Goal: Navigation & Orientation: Find specific page/section

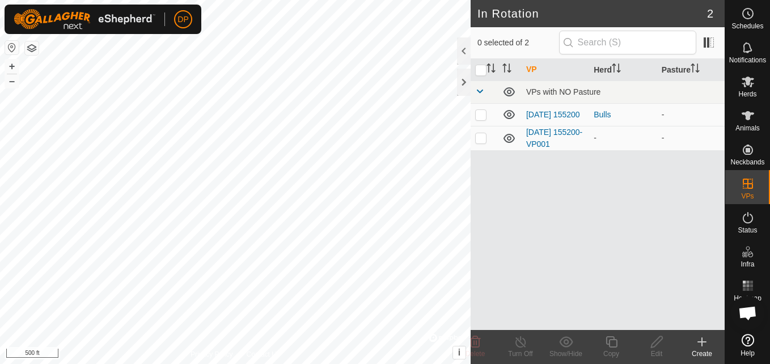
scroll to position [645, 0]
click at [749, 89] on es-mob-svg-icon at bounding box center [748, 82] width 20 height 18
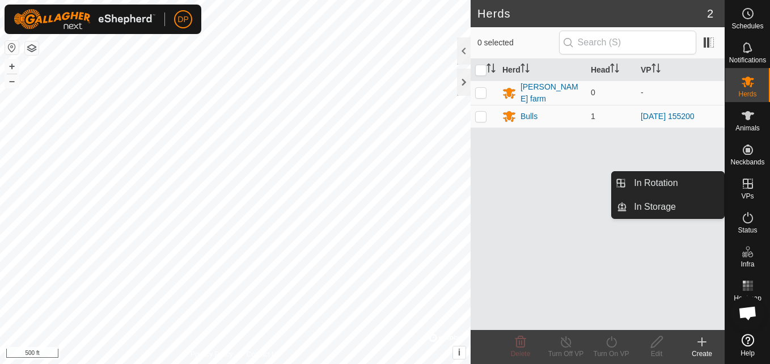
click at [749, 184] on icon at bounding box center [748, 184] width 10 height 10
click at [723, 182] on link "In Rotation" at bounding box center [675, 183] width 97 height 23
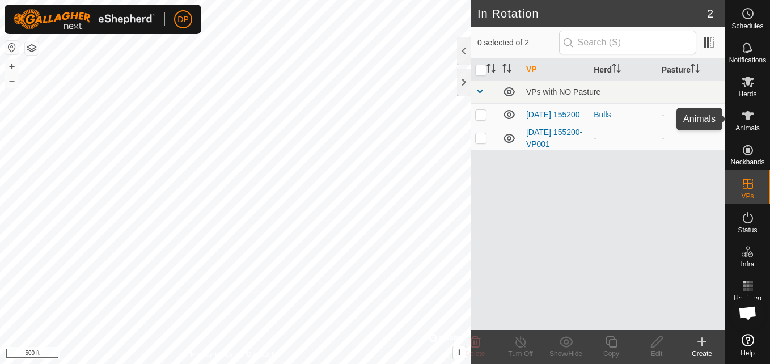
click at [748, 112] on icon at bounding box center [748, 115] width 12 height 9
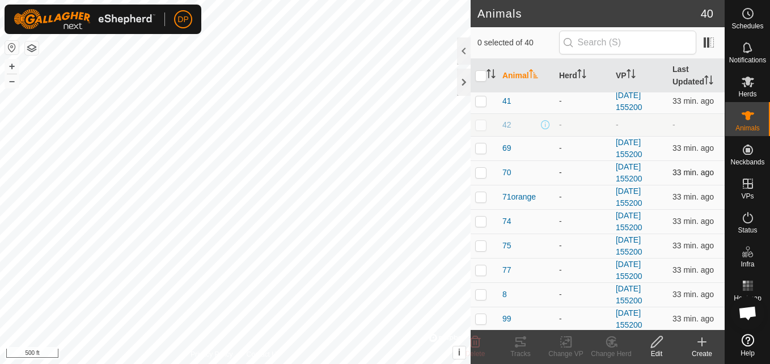
scroll to position [748, 0]
click at [483, 296] on p-checkbox at bounding box center [480, 292] width 11 height 9
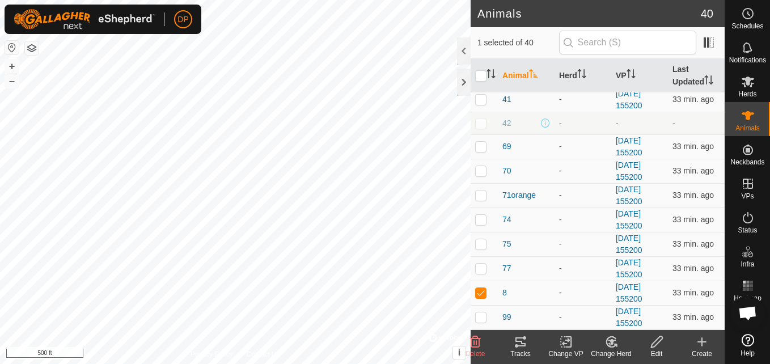
click at [523, 339] on icon at bounding box center [521, 342] width 14 height 14
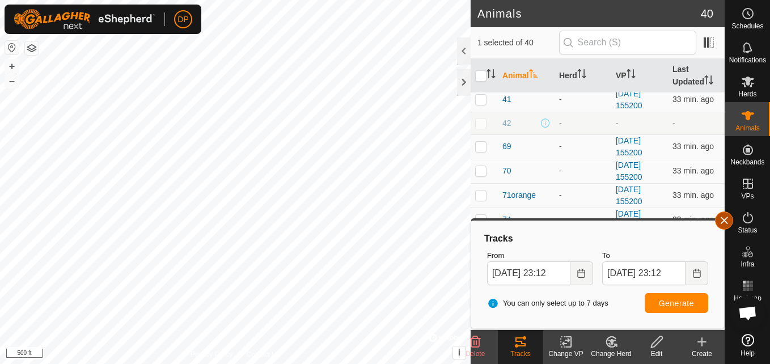
click at [722, 220] on button "button" at bounding box center [724, 221] width 18 height 18
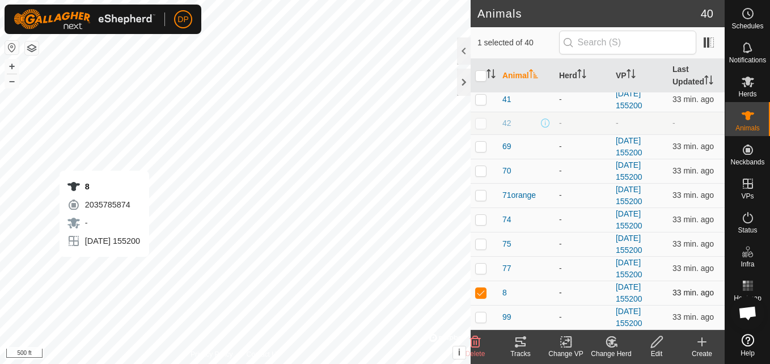
checkbox input "false"
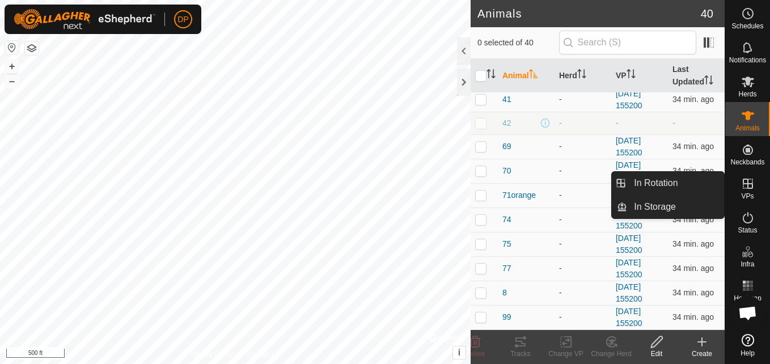
click at [744, 182] on icon at bounding box center [748, 184] width 10 height 10
drag, startPoint x: 719, startPoint y: 181, endPoint x: 694, endPoint y: 183, distance: 25.1
click at [701, 182] on link "In Rotation" at bounding box center [675, 183] width 97 height 23
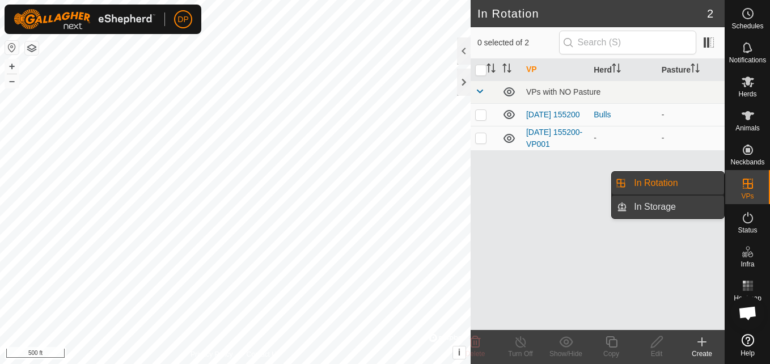
click at [696, 201] on link "In Storage" at bounding box center [675, 207] width 97 height 23
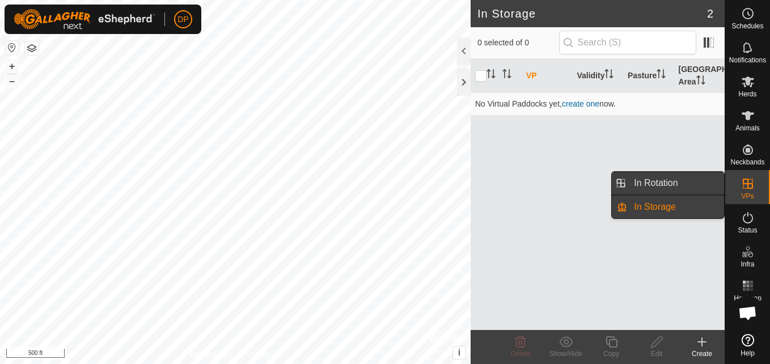
click at [688, 179] on link "In Rotation" at bounding box center [675, 183] width 97 height 23
